Goal: Complete application form

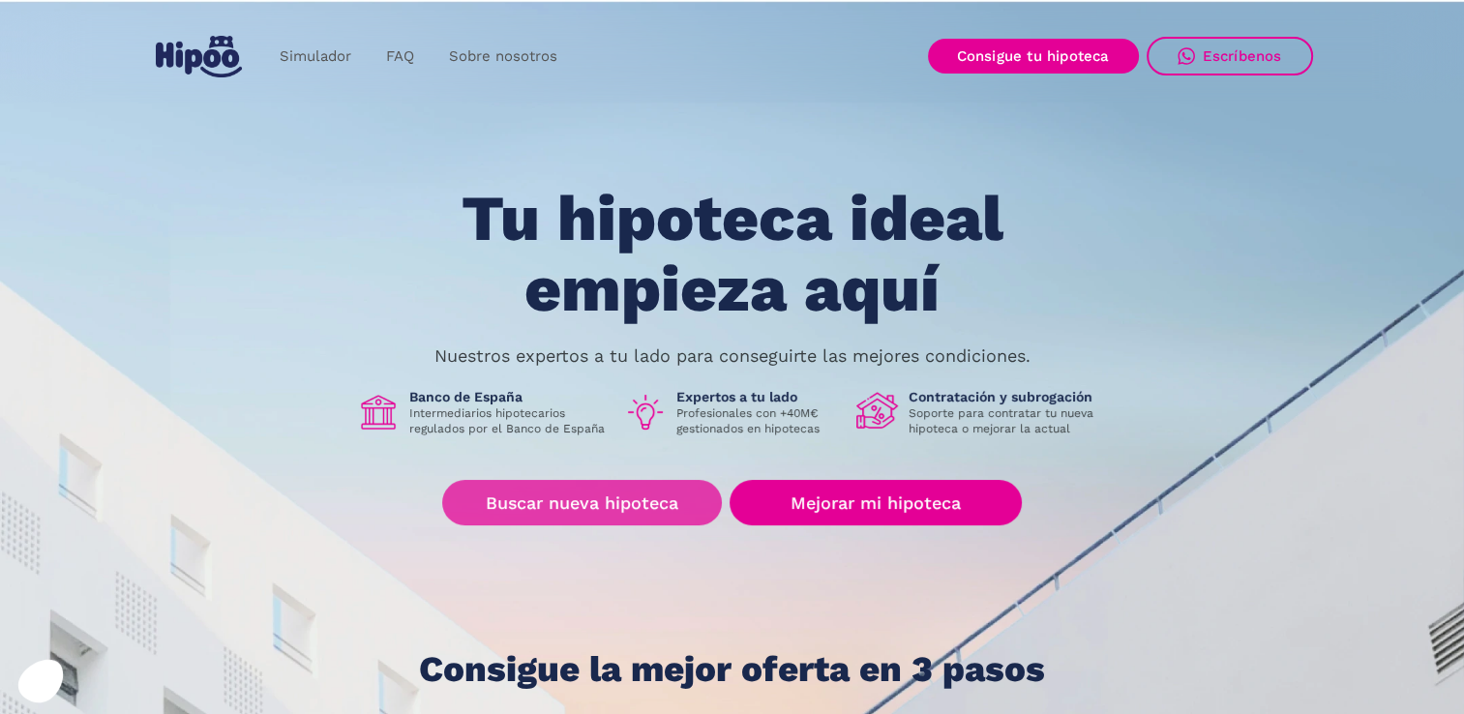
click at [562, 498] on link "Buscar nueva hipoteca" at bounding box center [582, 502] width 280 height 45
click at [676, 505] on link "Buscar nueva hipoteca" at bounding box center [582, 502] width 280 height 45
